Goal: Find specific page/section: Find specific page/section

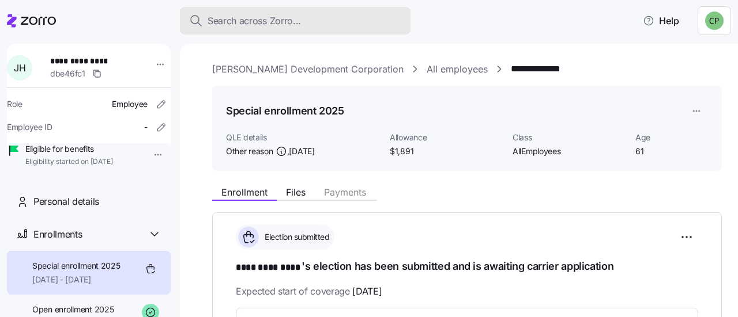
click at [241, 27] on span "Search across Zorro..." at bounding box center [253, 21] width 93 height 14
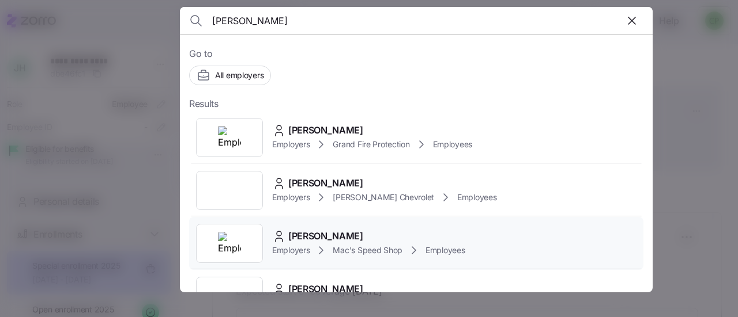
type input "[PERSON_NAME]"
click at [326, 235] on span "[PERSON_NAME]" at bounding box center [325, 236] width 75 height 14
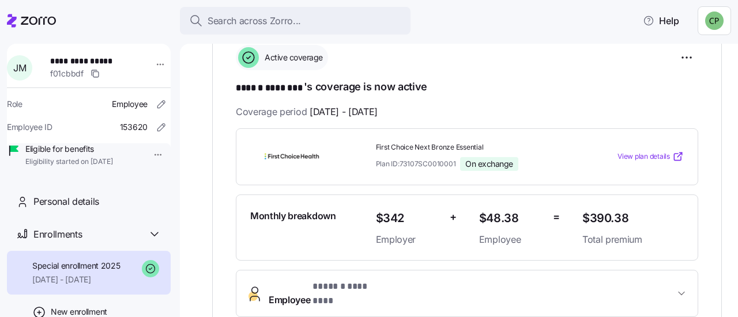
scroll to position [179, 0]
